Goal: Navigation & Orientation: Find specific page/section

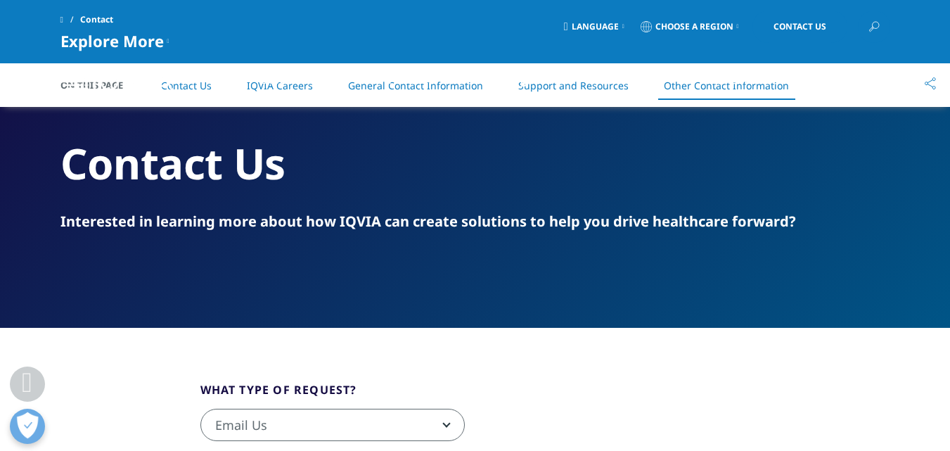
scroll to position [2478, 0]
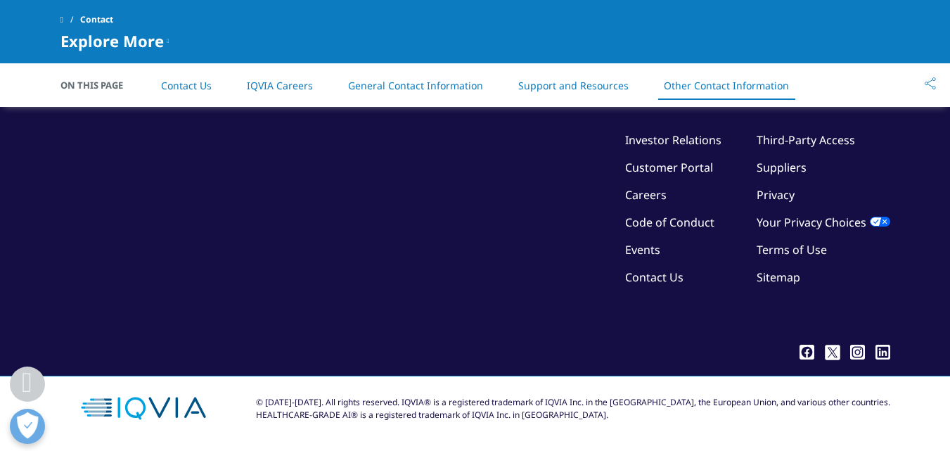
click at [807, 352] on icon at bounding box center [806, 352] width 15 height 15
click at [788, 198] on link "Privacy" at bounding box center [776, 194] width 38 height 15
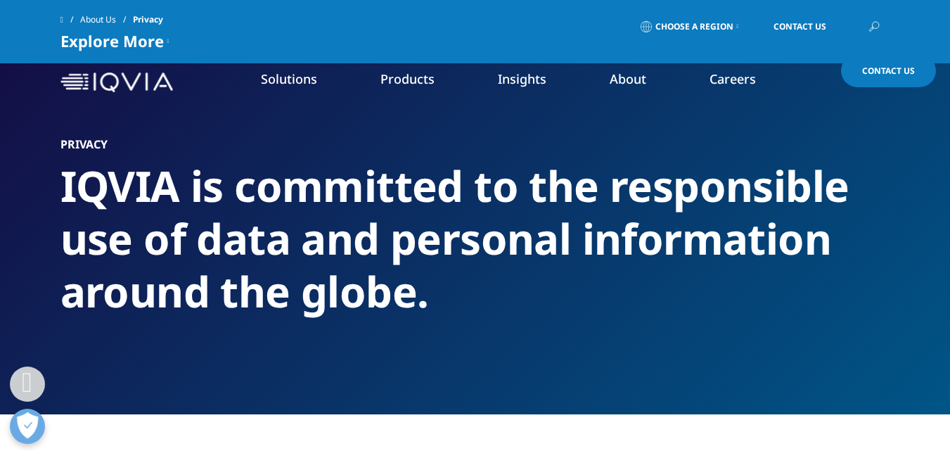
scroll to position [2040, 0]
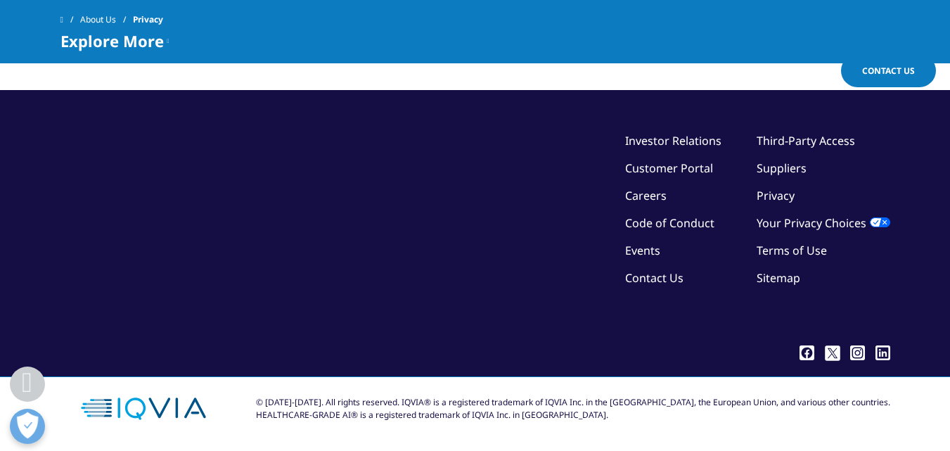
click at [820, 243] on link "Terms of Use" at bounding box center [792, 250] width 70 height 15
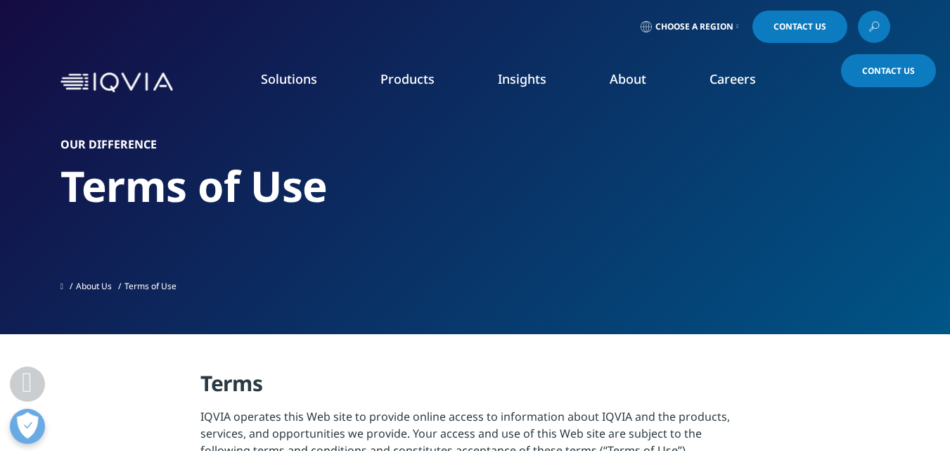
scroll to position [2111, 0]
